Goal: Information Seeking & Learning: Learn about a topic

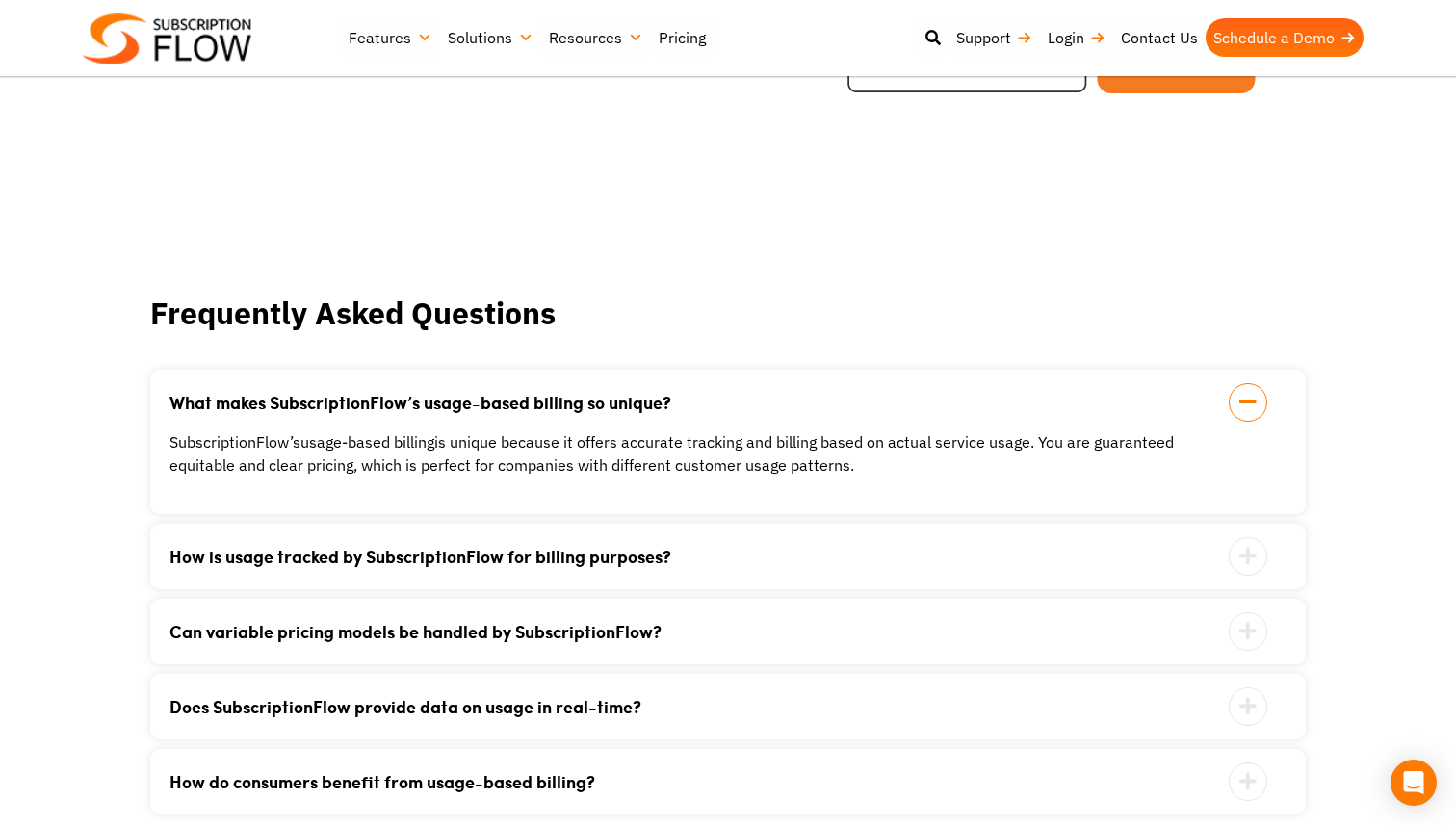
scroll to position [2826, 0]
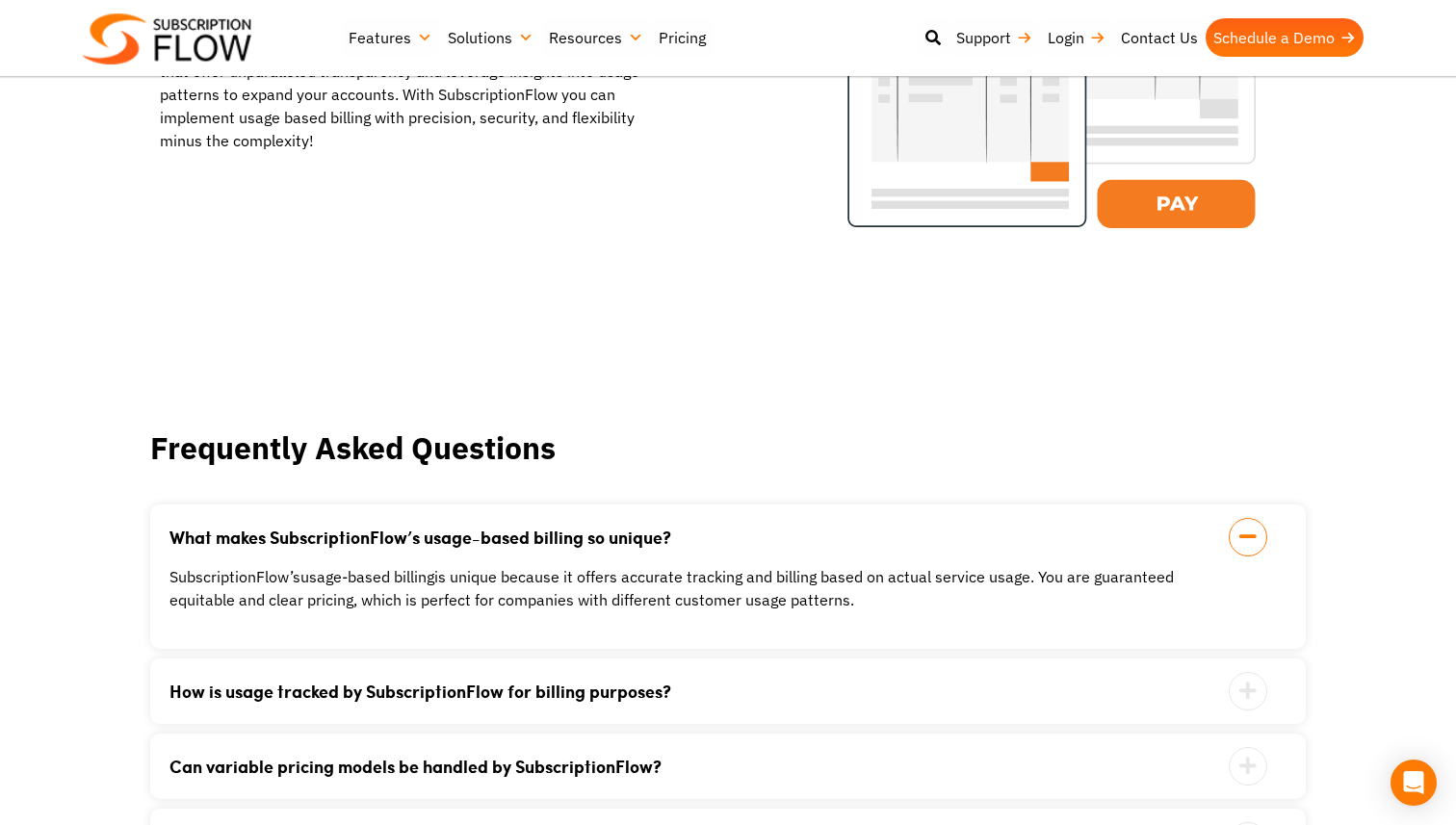
click at [573, 616] on div "What makes SubscriptionFlow’s usage-based billing so unique? SubscriptionFlow’s…" at bounding box center [728, 576] width 1156 height 144
click at [561, 734] on div "Can variable pricing models be handled by SubscriptionFlow? Yes, it offers flex…" at bounding box center [728, 766] width 1156 height 66
click at [578, 684] on div "How is usage tracked by SubscriptionFlow for billing purposes? SubscriptionFlow…" at bounding box center [728, 691] width 1156 height 66
click at [1233, 672] on icon at bounding box center [1248, 691] width 39 height 39
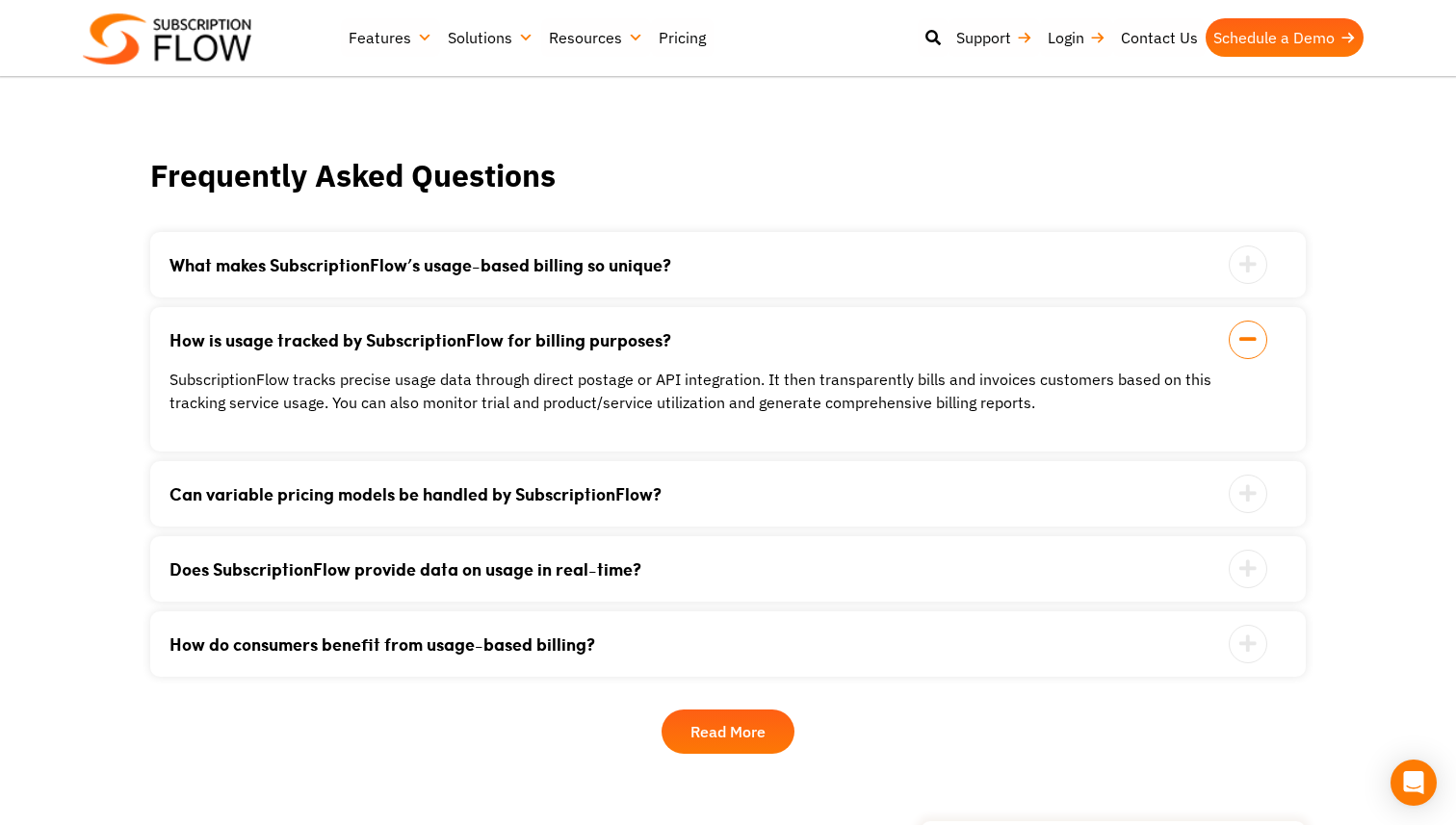
scroll to position [3112, 0]
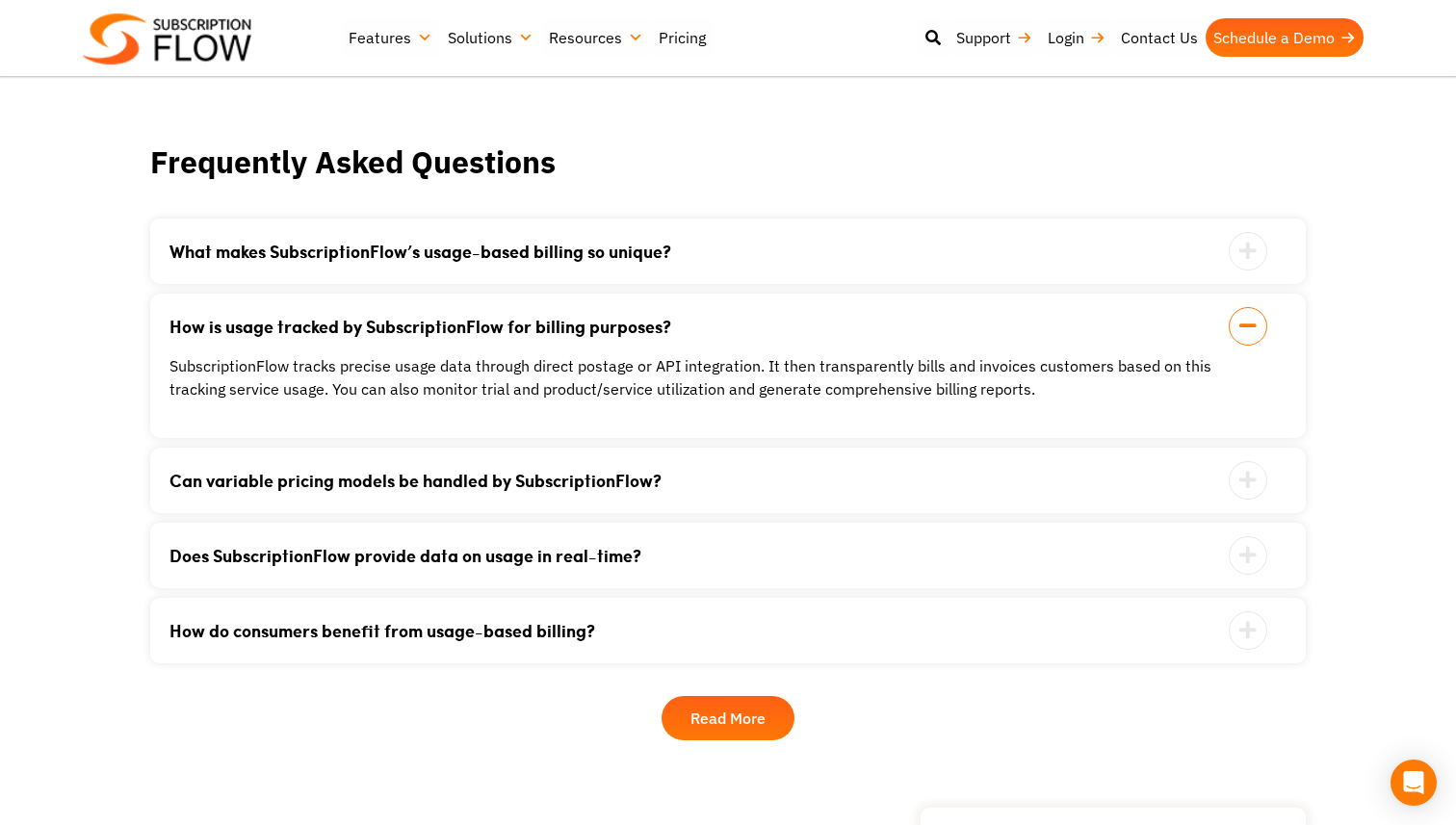
click at [1253, 523] on div "Does SubscriptionFlow provide data on usage in real-time? With real-time usage …" at bounding box center [728, 556] width 1156 height 66
click at [1252, 536] on icon at bounding box center [1248, 555] width 39 height 39
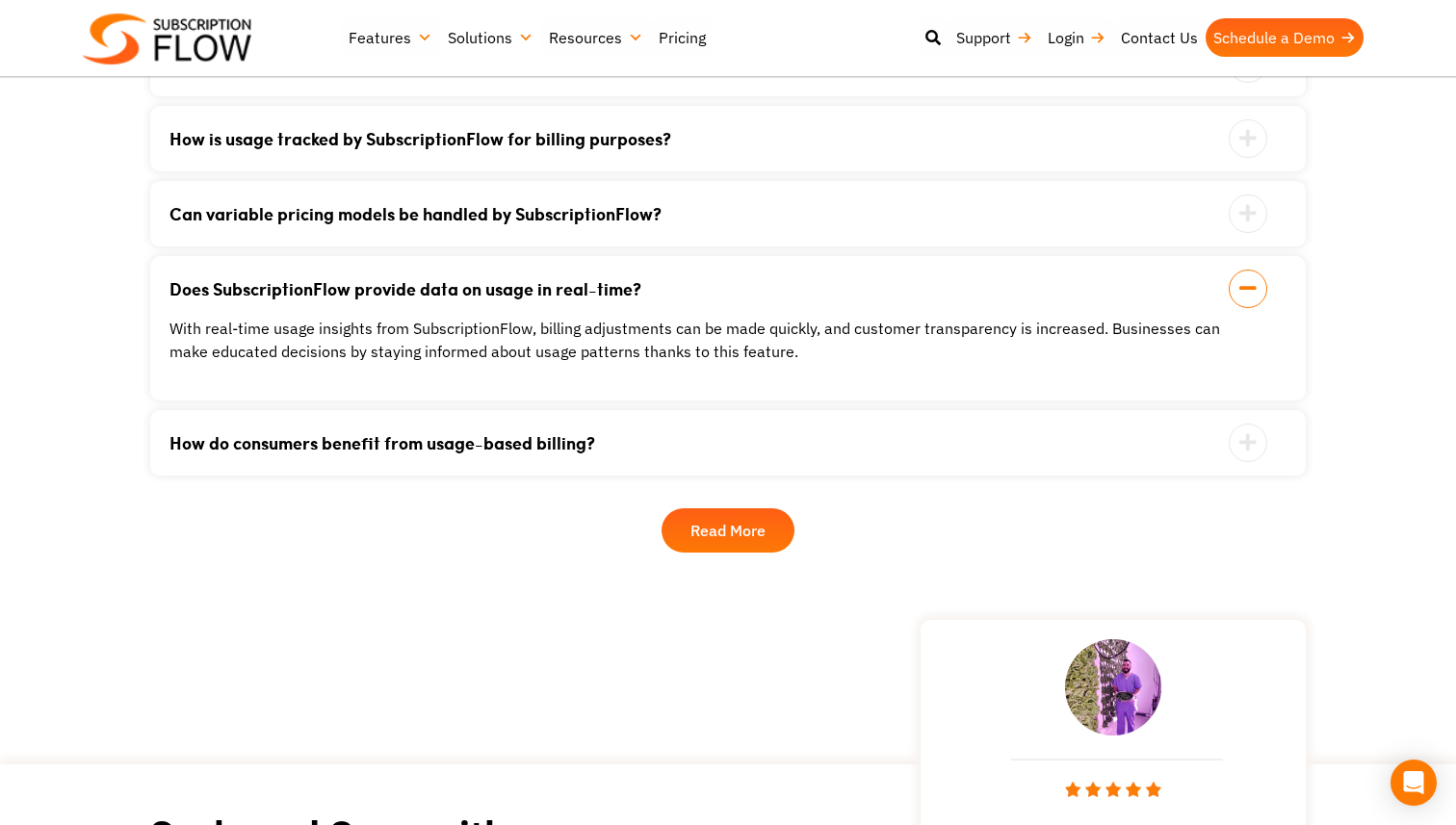
scroll to position [3277, 0]
click at [838, 433] on link "How do consumers benefit from usage-based billing?" at bounding box center [703, 441] width 1069 height 17
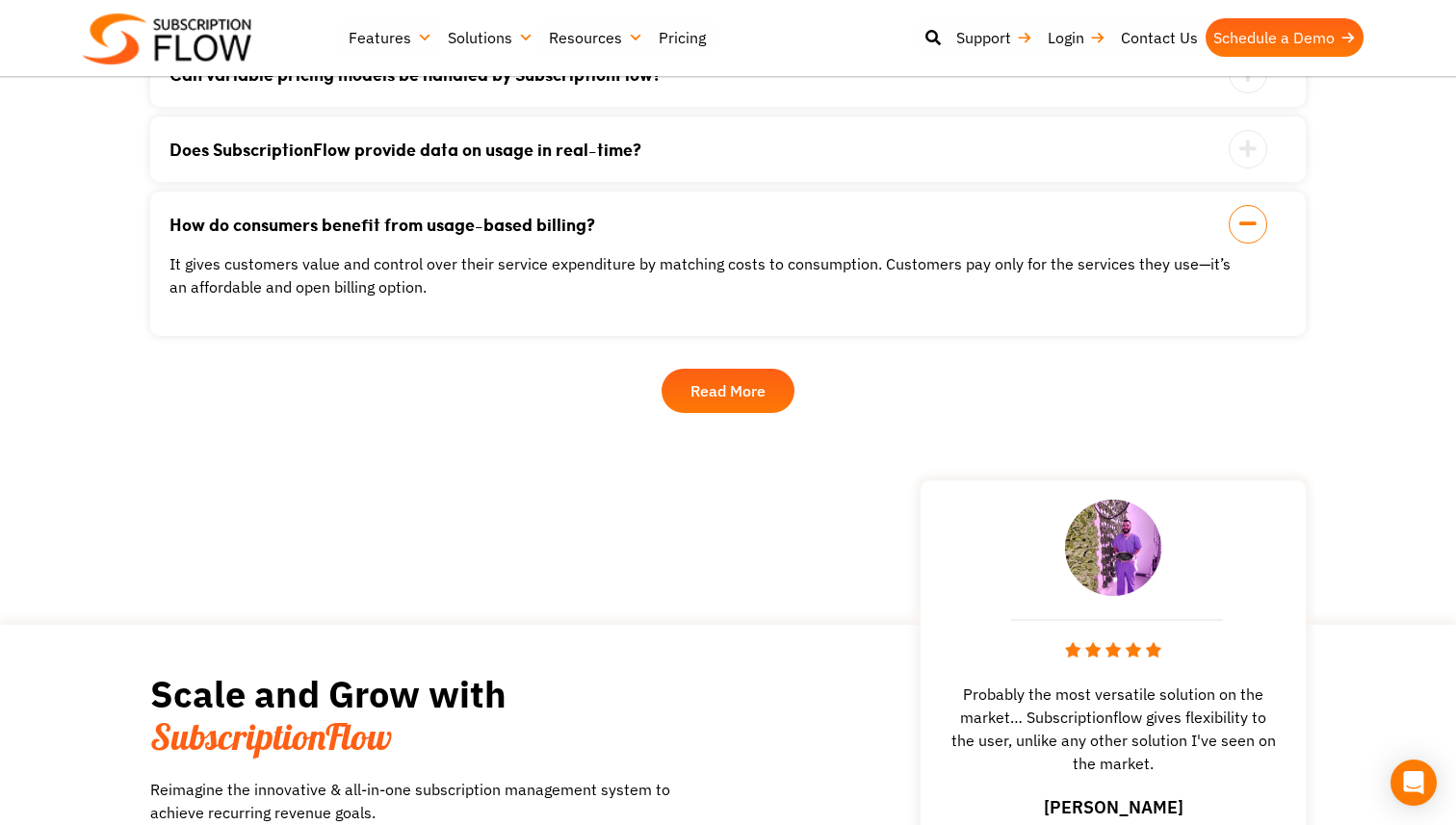
scroll to position [3439, 0]
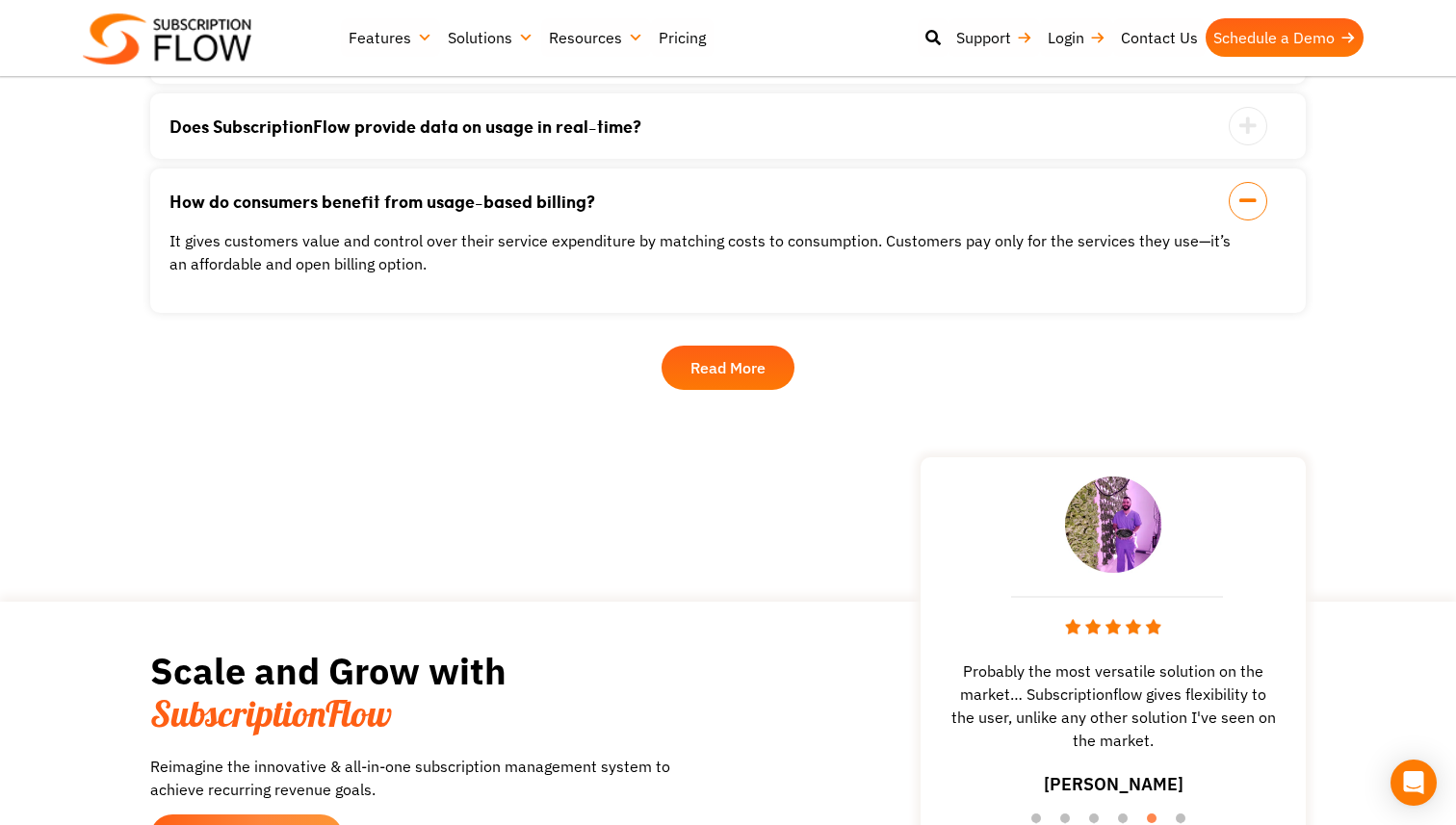
click at [767, 348] on link "Read More" at bounding box center [728, 368] width 133 height 45
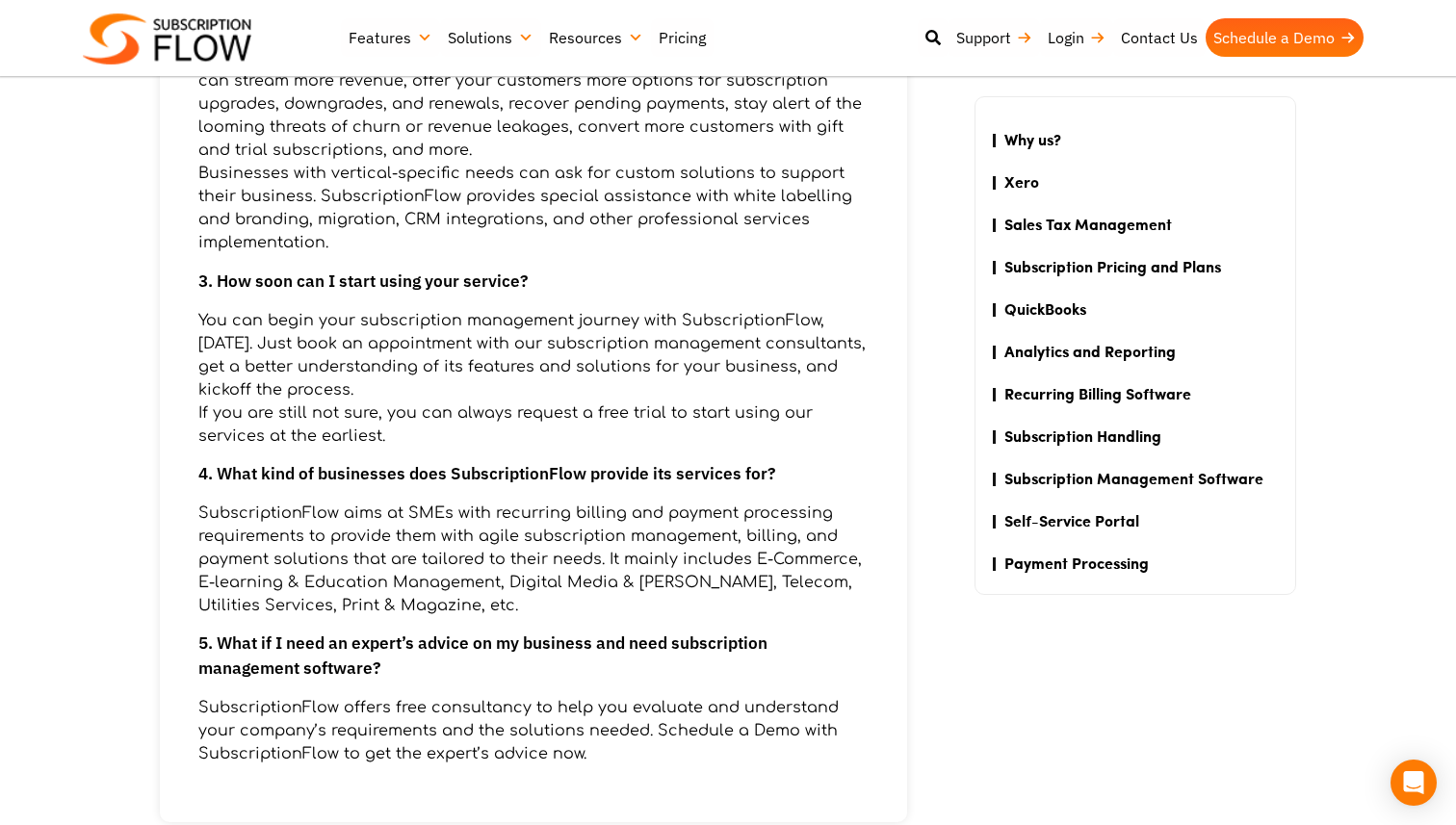
scroll to position [918, 0]
